Goal: Complete application form

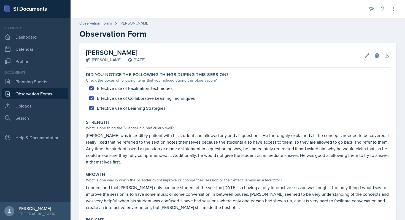
scroll to position [86, 0]
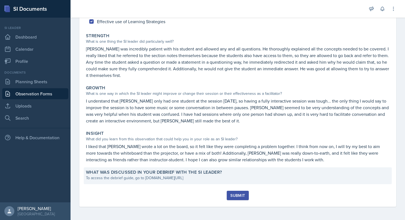
click at [182, 176] on div "To access the debrief guide, go to [DOMAIN_NAME][URL]" at bounding box center [237, 178] width 303 height 6
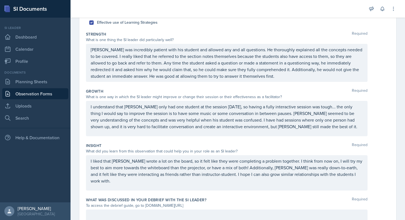
scroll to position [133, 0]
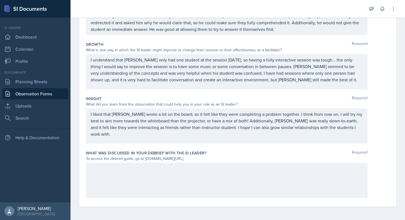
click at [167, 178] on div at bounding box center [226, 179] width 281 height 35
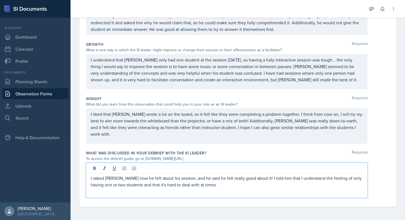
click at [200, 187] on p "I asked Julian how he felt about his session, and he said he felt really good a…" at bounding box center [227, 181] width 272 height 13
click at [196, 187] on p "I asked Julian how he felt about his session, and he said he felt really good a…" at bounding box center [227, 181] width 272 height 13
click at [278, 186] on p "I asked Julian how he felt about his session, and he said he felt really good a…" at bounding box center [227, 181] width 272 height 13
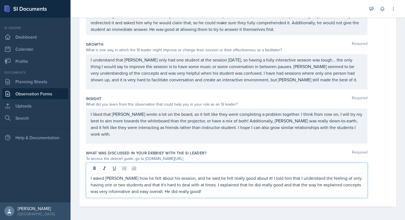
click at [134, 192] on p "I asked Julian how he felt about his session, and he said he felt really good a…" at bounding box center [227, 185] width 272 height 20
click at [130, 192] on p "I asked Julian how he felt about his session, and he said he felt really good a…" at bounding box center [227, 185] width 272 height 20
drag, startPoint x: 132, startPoint y: 192, endPoint x: 121, endPoint y: 194, distance: 10.9
click at [121, 194] on p "I asked Julian how he felt about his session, and he said he felt really good a…" at bounding box center [227, 185] width 272 height 20
click at [128, 194] on p "I asked Julian how he felt about his session, and he said he felt really good a…" at bounding box center [227, 185] width 272 height 20
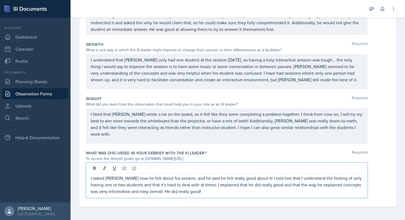
click at [133, 194] on p "I asked Julian how he felt about his session, and he said he felt really good a…" at bounding box center [227, 185] width 272 height 20
click at [130, 193] on p "I asked Julian how he felt about his session, and he said he felt really good a…" at bounding box center [227, 185] width 272 height 20
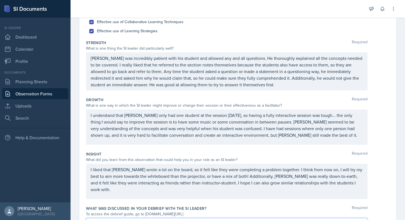
scroll to position [0, 0]
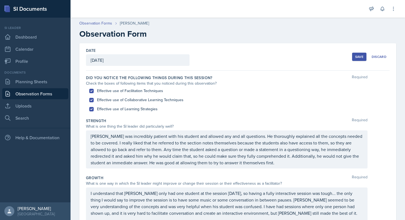
click at [354, 56] on button "Save" at bounding box center [359, 57] width 14 height 8
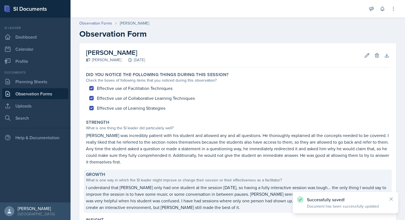
scroll to position [106, 0]
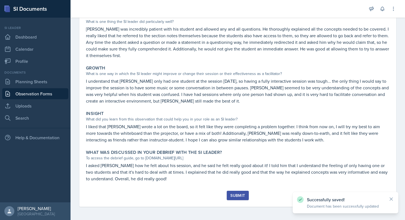
click at [240, 196] on div "Submit" at bounding box center [237, 195] width 15 height 4
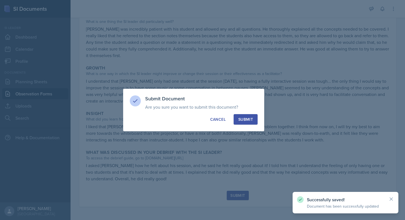
click at [253, 124] on button "Submit" at bounding box center [245, 119] width 24 height 10
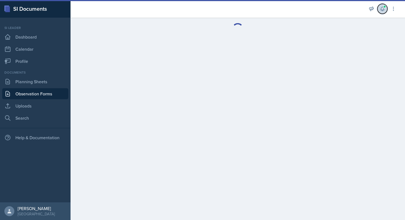
click at [379, 10] on icon at bounding box center [382, 9] width 6 height 6
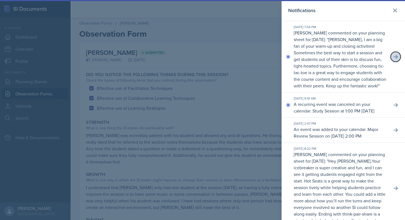
click at [399, 58] on button at bounding box center [395, 57] width 10 height 10
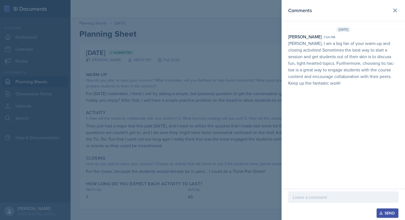
click at [321, 200] on p at bounding box center [343, 197] width 101 height 7
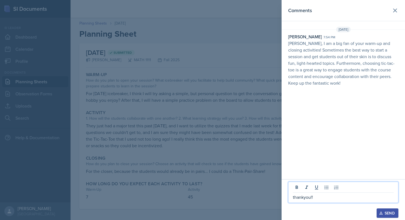
click at [384, 212] on div "Send" at bounding box center [387, 213] width 15 height 4
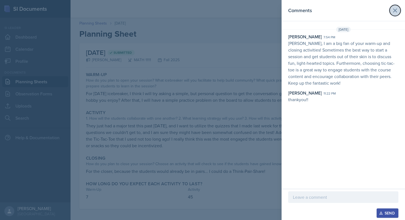
click at [392, 9] on icon at bounding box center [394, 10] width 7 height 7
